Goal: Task Accomplishment & Management: Use online tool/utility

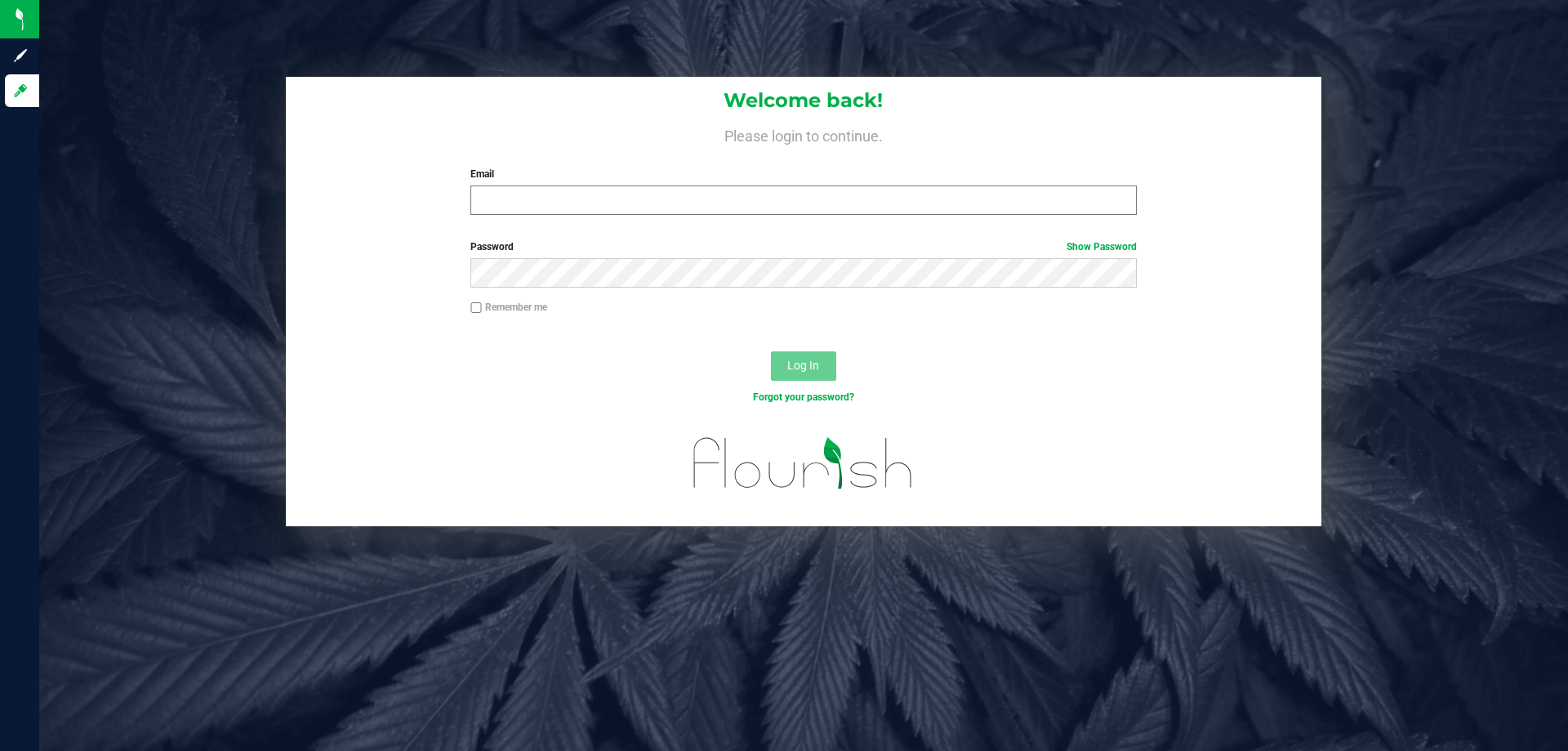
click at [605, 202] on input "Email" at bounding box center [804, 200] width 665 height 29
type input "[EMAIL_ADDRESS][DOMAIN_NAME]"
click at [771, 351] on button "Log In" at bounding box center [804, 365] width 65 height 29
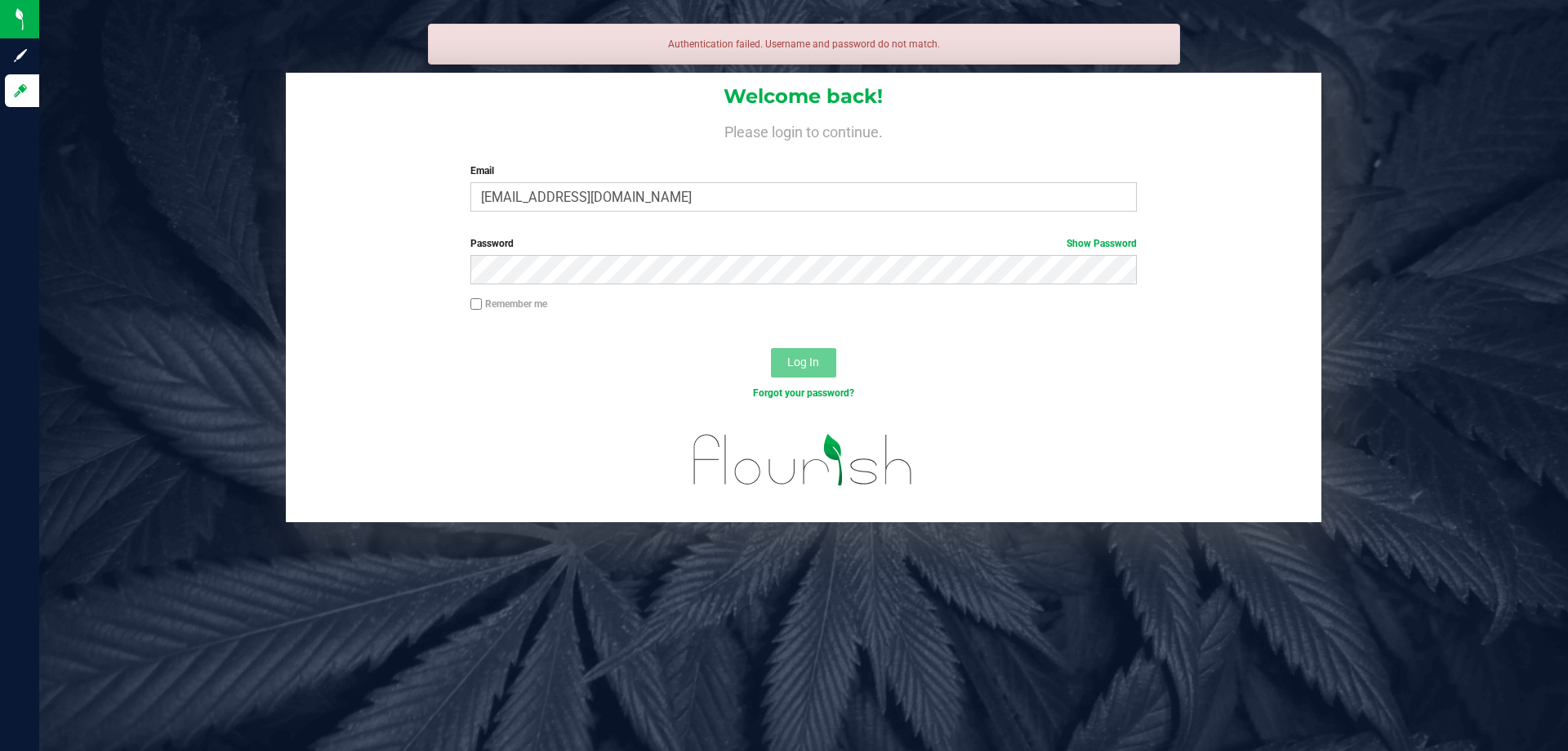
click at [365, 274] on div "Password Show Password" at bounding box center [803, 266] width 1035 height 60
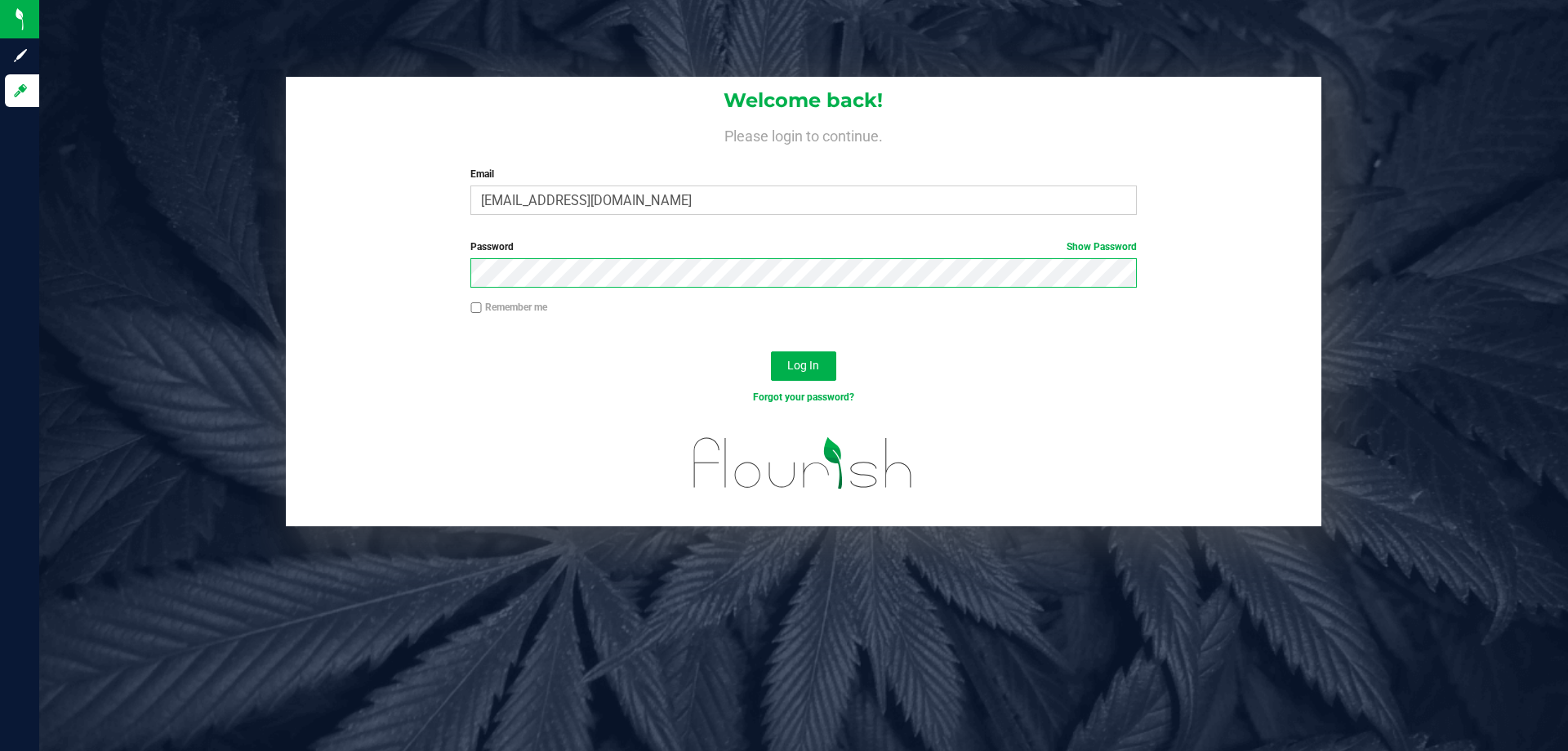
click at [771, 351] on button "Log In" at bounding box center [804, 365] width 65 height 29
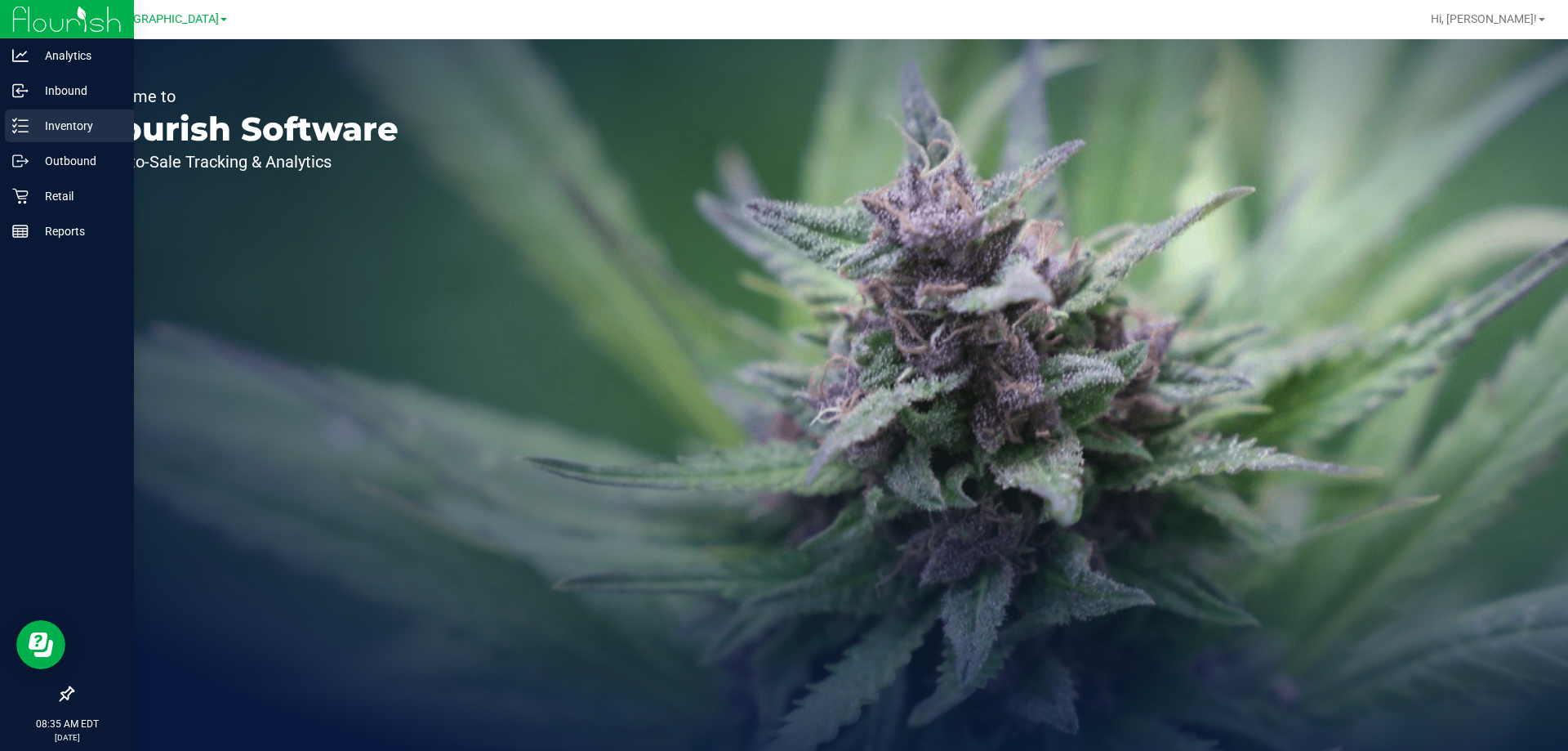
click at [20, 129] on icon at bounding box center [20, 125] width 16 height 16
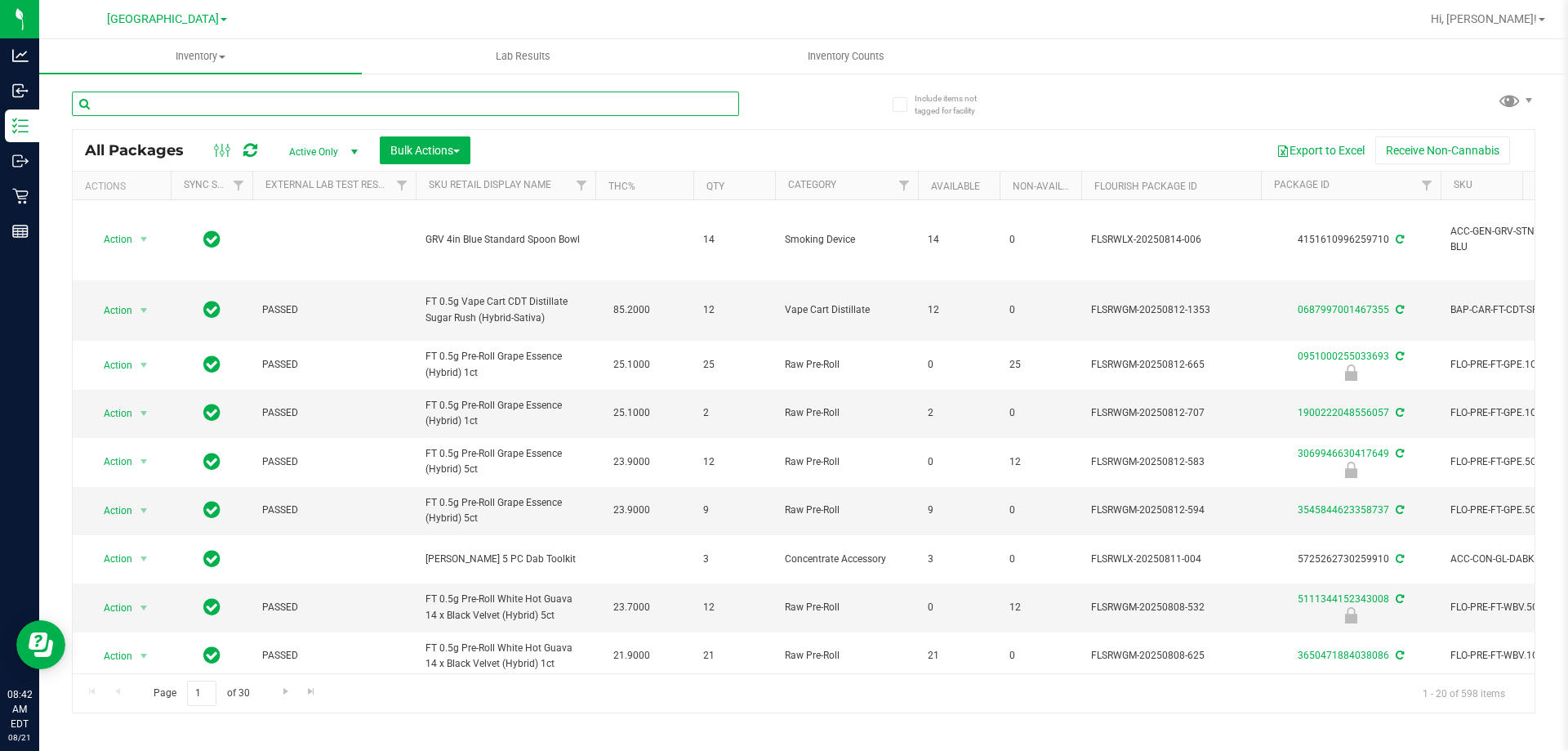
click at [130, 105] on input "text" at bounding box center [405, 104] width 667 height 25
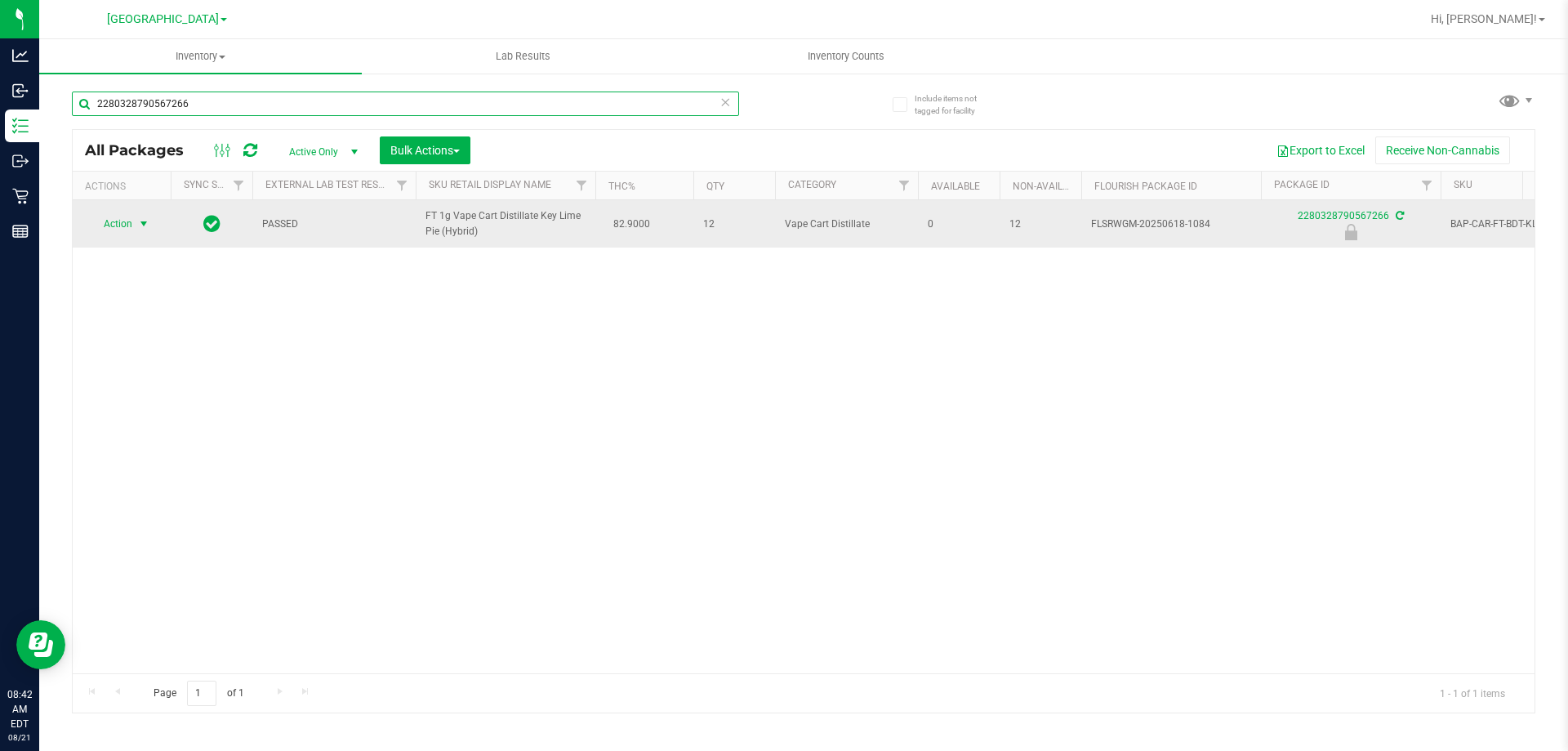
type input "2280328790567266"
click at [145, 223] on span "select" at bounding box center [144, 224] width 13 height 13
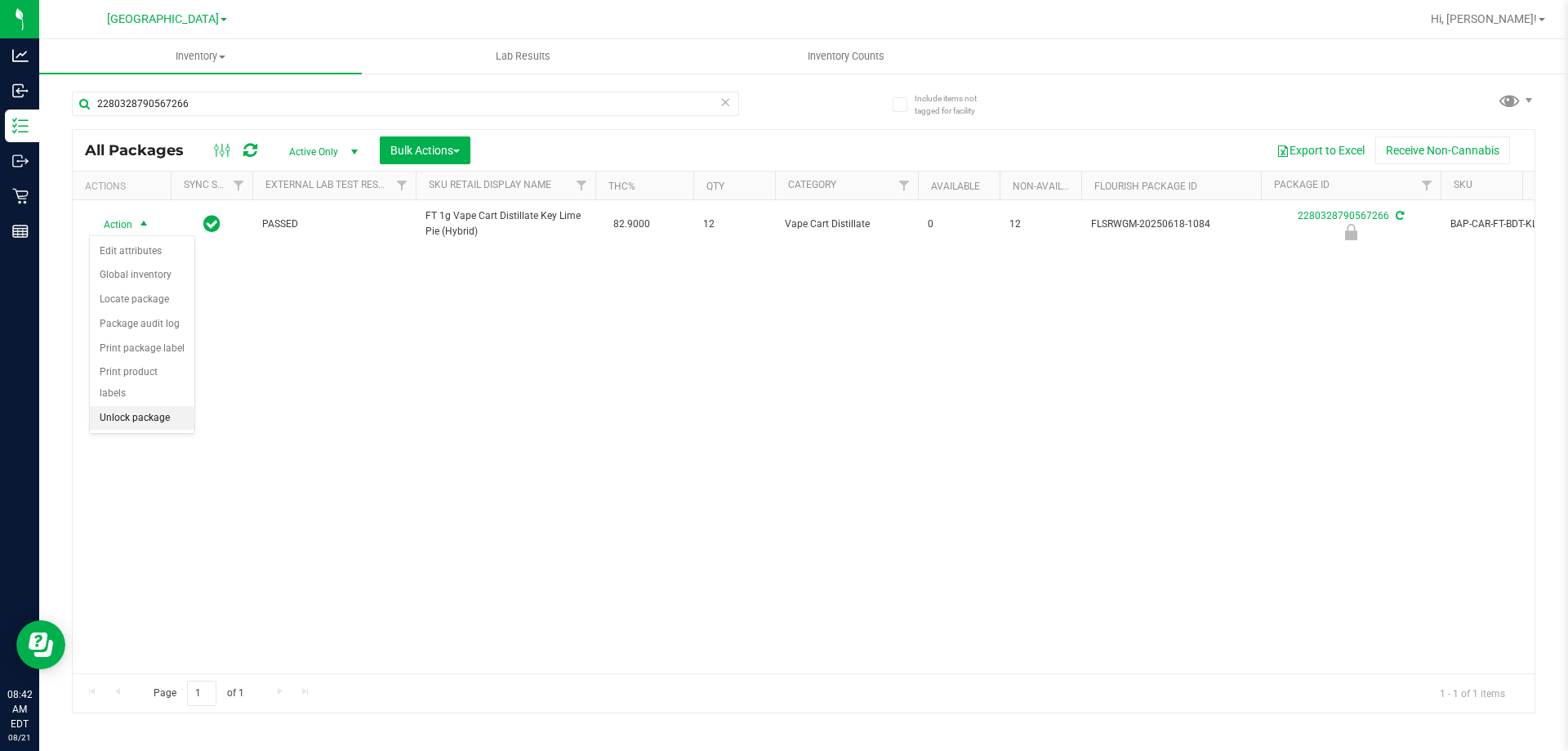
click at [133, 406] on li "Unlock package" at bounding box center [142, 418] width 105 height 25
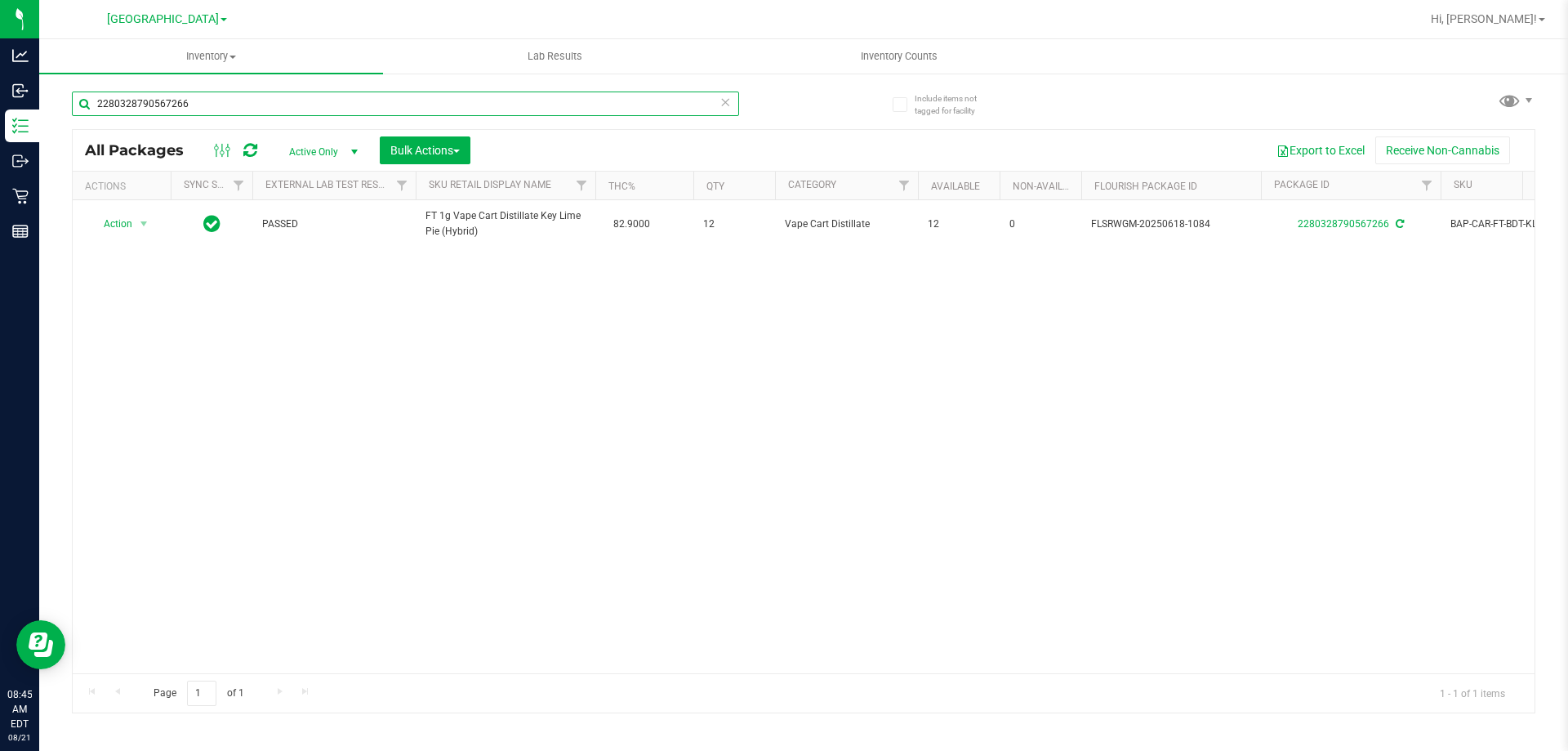
click at [645, 105] on input "2280328790567266" at bounding box center [405, 104] width 667 height 25
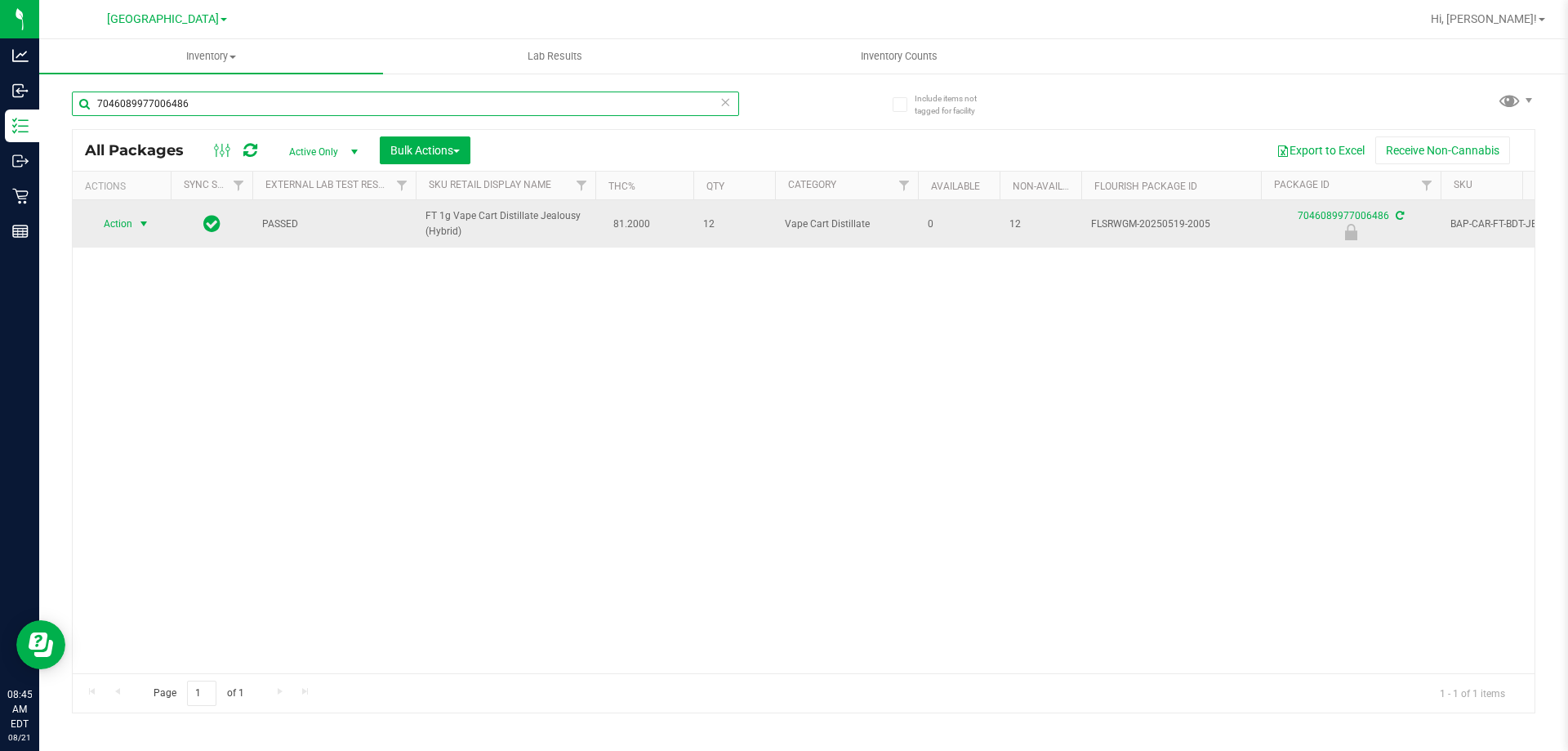
type input "7046089977006486"
click at [135, 223] on span "select" at bounding box center [144, 224] width 20 height 23
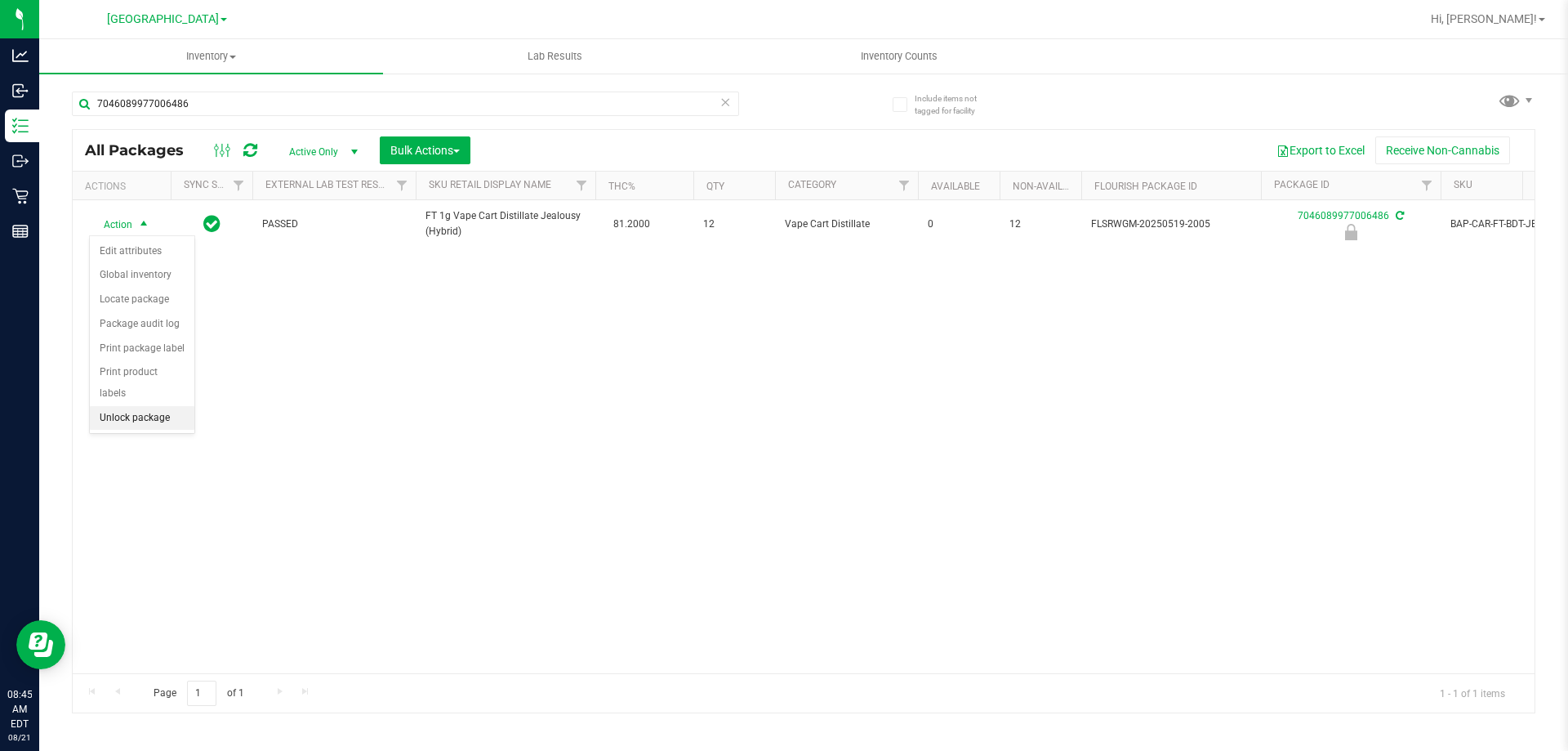
click at [157, 406] on li "Unlock package" at bounding box center [142, 418] width 105 height 25
